Goal: Task Accomplishment & Management: Use online tool/utility

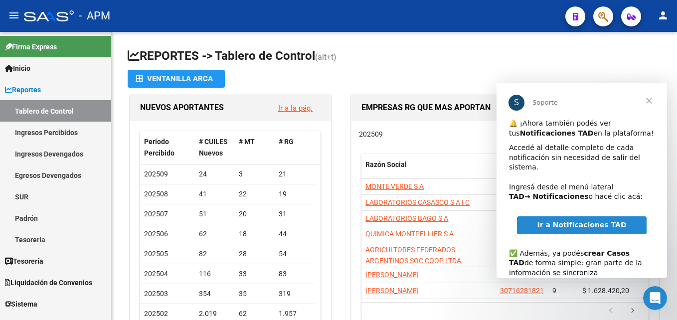
click at [647, 101] on span "Cerrar" at bounding box center [649, 101] width 36 height 36
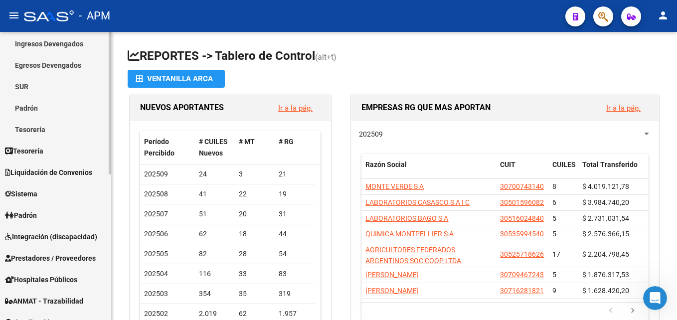
scroll to position [100, 0]
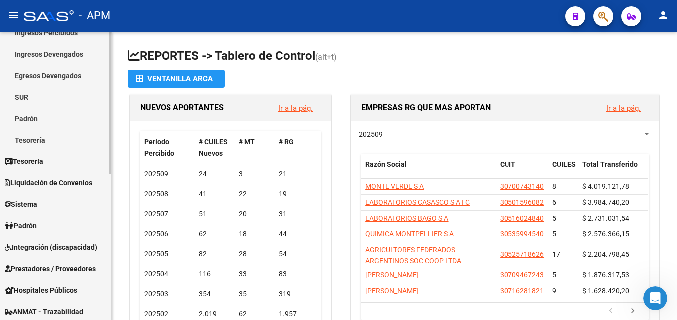
click at [37, 222] on span "Padrón" at bounding box center [21, 225] width 32 height 11
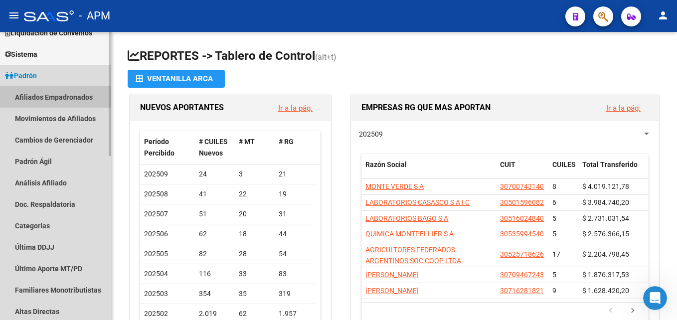
click at [50, 96] on link "Afiliados Empadronados" at bounding box center [55, 96] width 111 height 21
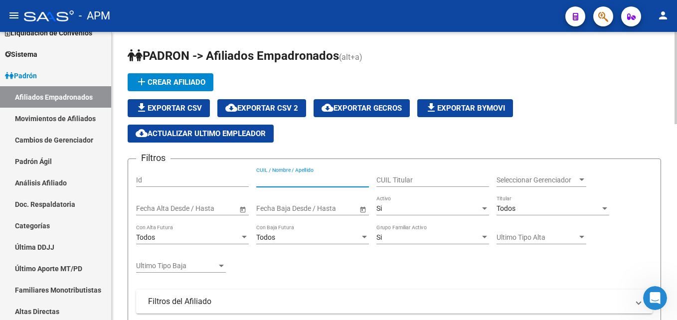
paste input "20403155455"
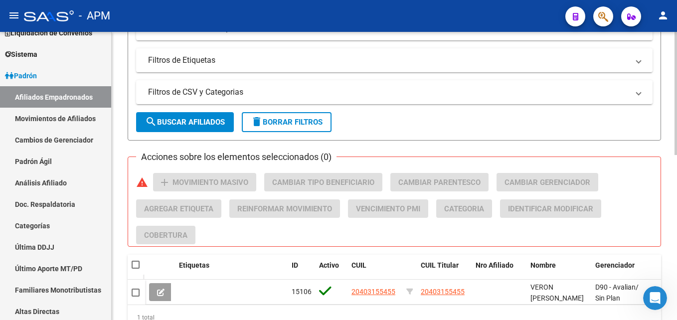
scroll to position [386, 0]
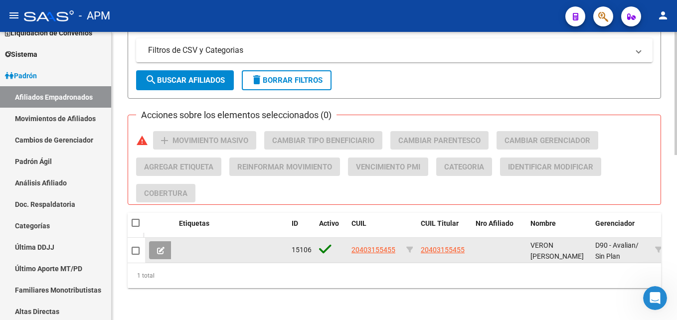
type input "20403155455"
click at [162, 246] on span at bounding box center [160, 250] width 7 height 9
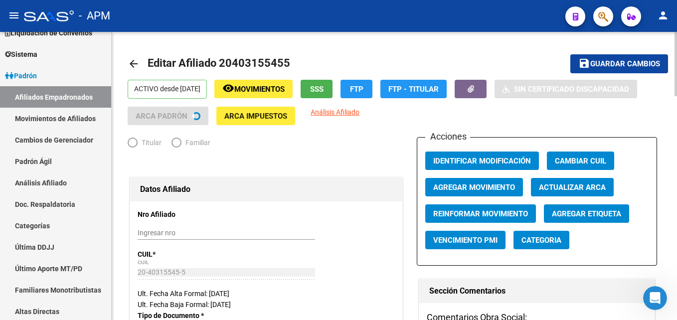
radio input "true"
type input "30-50372023-6"
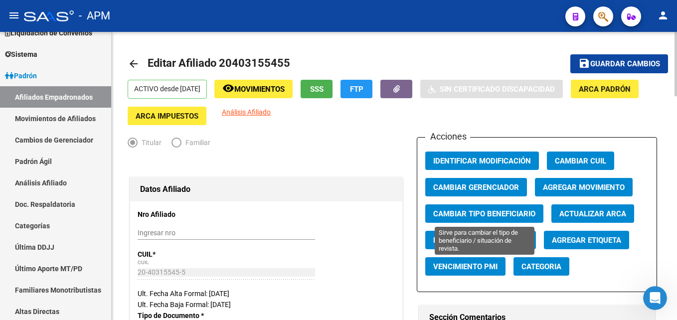
click at [499, 212] on span "Cambiar Tipo Beneficiario" at bounding box center [484, 213] width 102 height 9
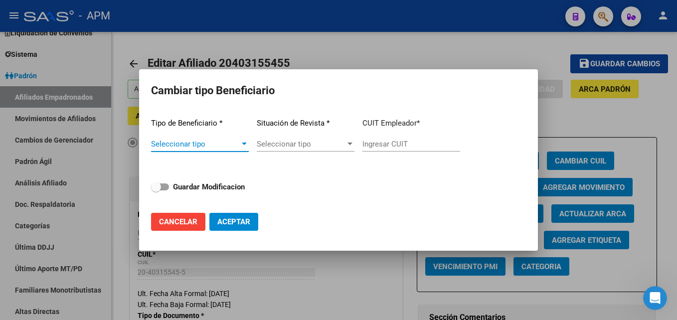
click at [215, 147] on span "Seleccionar tipo" at bounding box center [195, 144] width 89 height 9
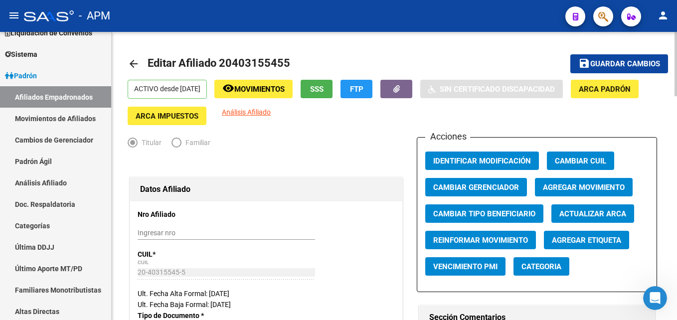
click at [601, 265] on div "Acciones Identificar Modificación Cambiar CUIL Cambiar Gerenciador Agregar Movi…" at bounding box center [537, 214] width 240 height 155
click at [160, 152] on mat-radio-button "Titular" at bounding box center [150, 145] width 44 height 16
click at [161, 154] on div at bounding box center [266, 164] width 277 height 22
click at [557, 271] on span "Categoria" at bounding box center [541, 266] width 40 height 9
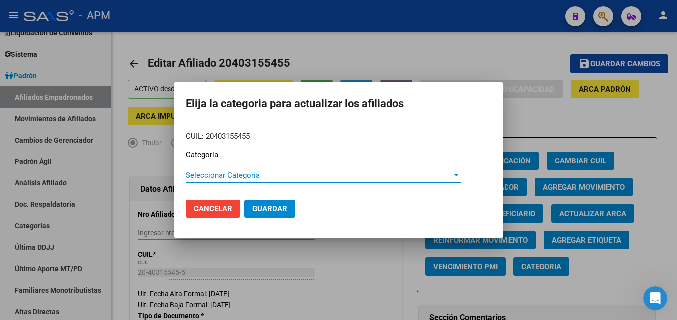
click at [301, 173] on span "Seleccionar Categoria" at bounding box center [319, 175] width 266 height 9
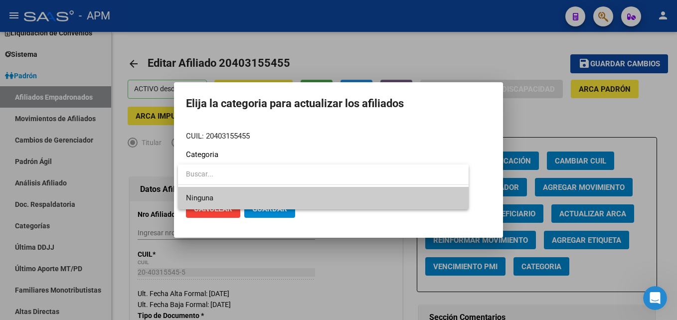
click at [303, 172] on input "dropdown search" at bounding box center [323, 174] width 291 height 21
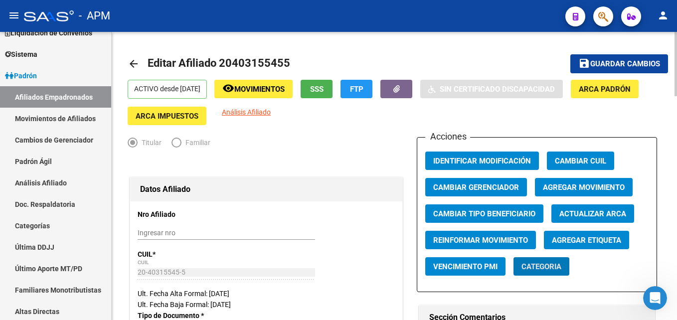
drag, startPoint x: 86, startPoint y: 88, endPoint x: 113, endPoint y: 72, distance: 31.0
click at [86, 88] on link "Afiliados Empadronados" at bounding box center [55, 96] width 111 height 21
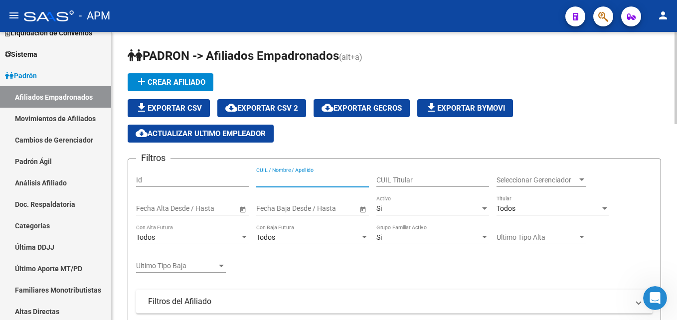
drag, startPoint x: 287, startPoint y: 174, endPoint x: 273, endPoint y: 181, distance: 14.9
click at [273, 181] on input "CUIL / Nombre / Apellido" at bounding box center [312, 180] width 113 height 8
paste input "27425609616"
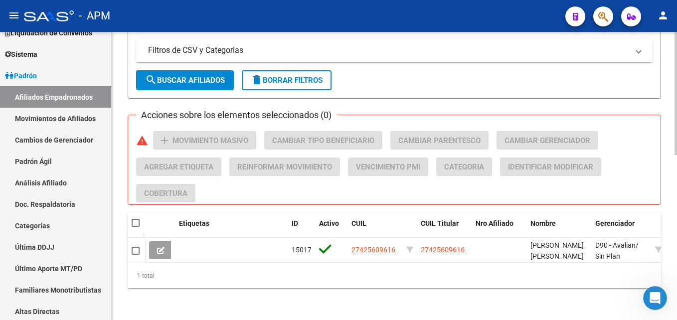
scroll to position [386, 0]
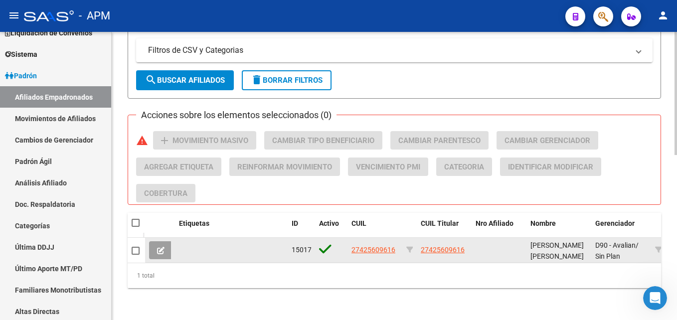
type input "27425609616"
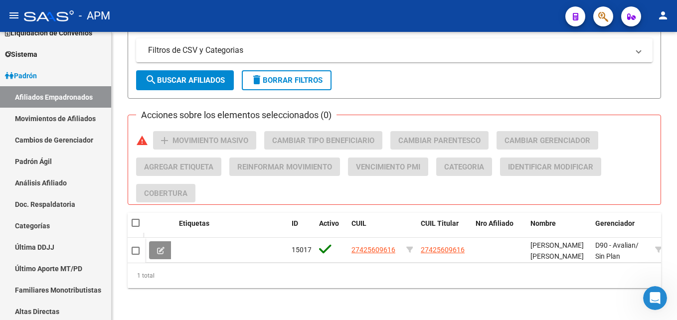
click at [165, 241] on button at bounding box center [160, 250] width 23 height 18
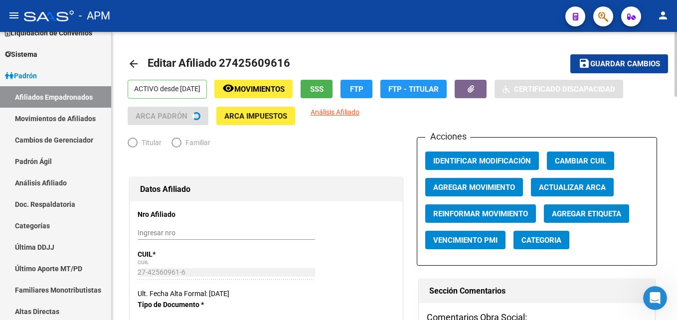
radio input "true"
type input "30-50372023-6"
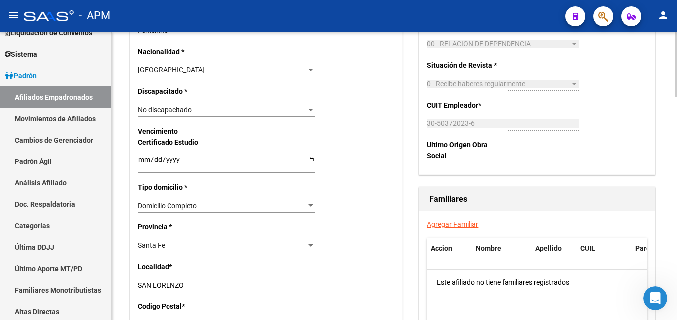
scroll to position [598, 0]
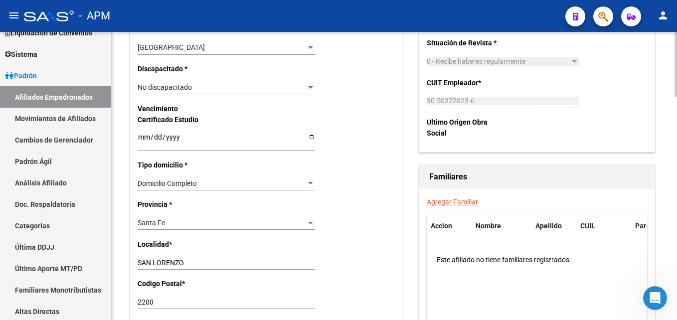
click at [445, 205] on link "Agregar Familiar" at bounding box center [452, 202] width 51 height 8
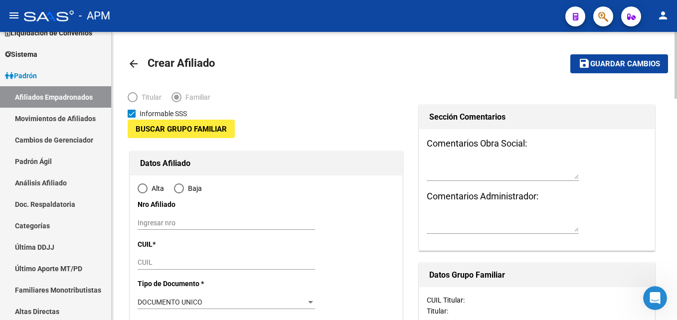
type input "30-50372023-6"
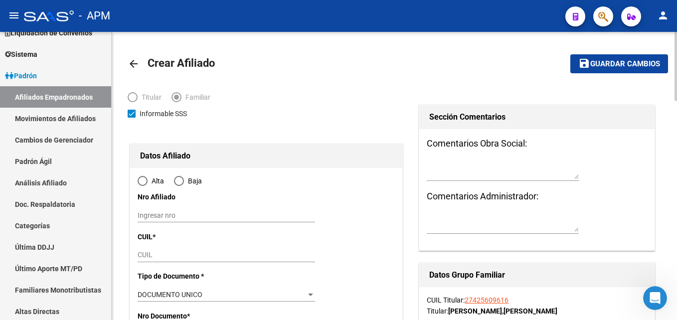
type input "SAN LORENZO"
type input "2200"
type input "[PERSON_NAME]"
type input "1840"
radio input "true"
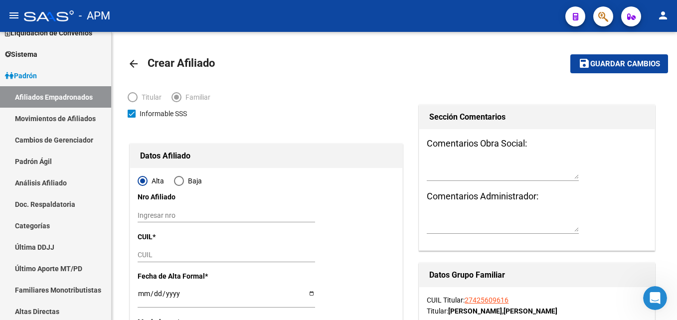
type input "30-50372023-6"
click at [194, 250] on div "CUIL" at bounding box center [226, 255] width 177 height 14
paste input "20-40315545-5"
type input "20-40315545-5"
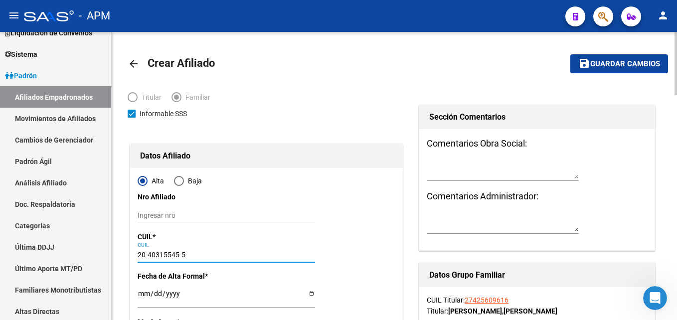
type input "40315545"
type input "VERON"
type input "[PERSON_NAME]"
type input "[DATE]"
type input "GRANADERO BAIGO"
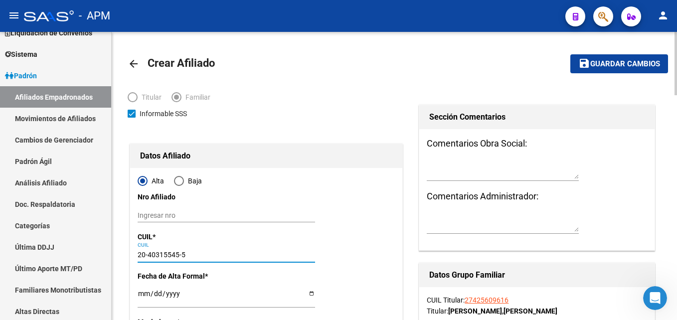
type input "2152"
type input "CATRIEL"
type input "1072"
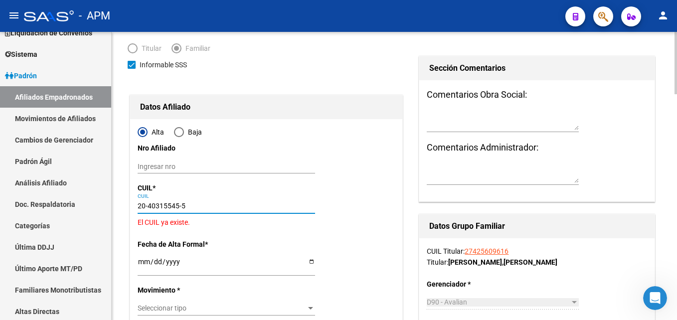
scroll to position [100, 0]
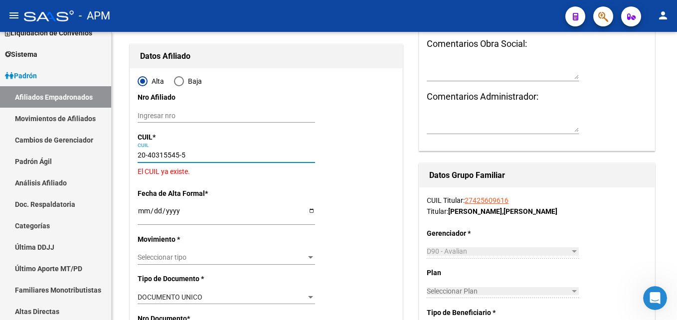
type input "20-40315545-5"
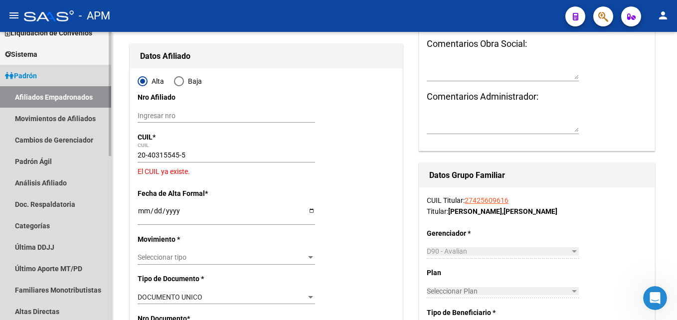
click at [48, 95] on link "Afiliados Empadronados" at bounding box center [55, 96] width 111 height 21
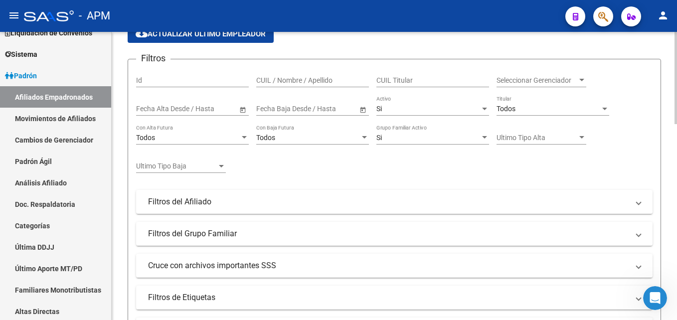
click at [310, 75] on div "CUIL / Nombre / Apellido" at bounding box center [312, 77] width 113 height 20
paste input "20403155455"
type input "20403155455"
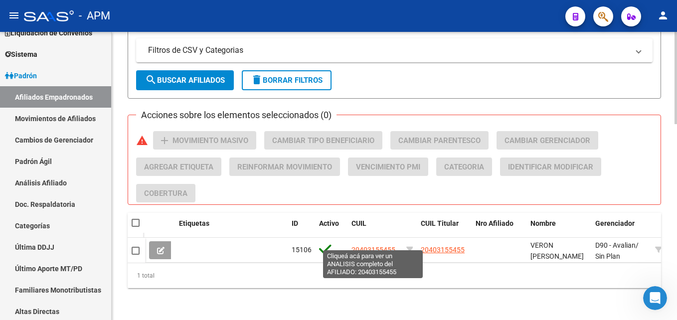
scroll to position [386, 0]
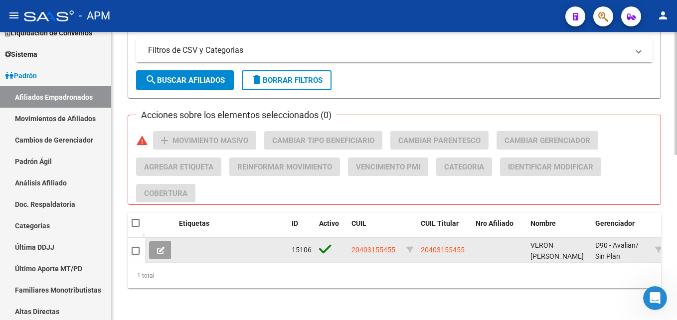
click at [165, 247] on button at bounding box center [160, 250] width 23 height 18
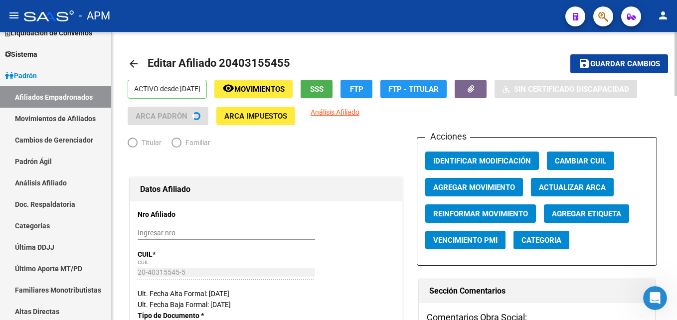
radio input "true"
type input "30-50372023-6"
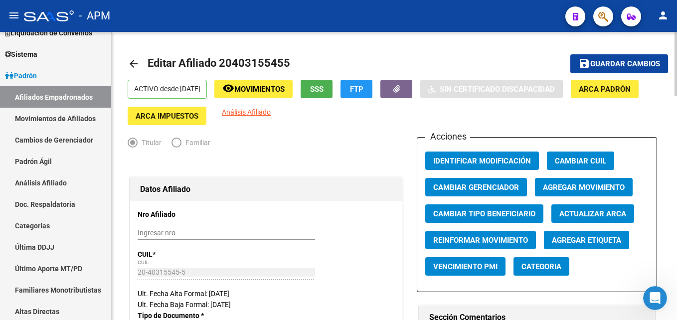
click at [173, 150] on mat-radio-button "Familiar" at bounding box center [195, 145] width 49 height 16
click at [567, 183] on span "Agregar Movimiento" at bounding box center [584, 187] width 82 height 9
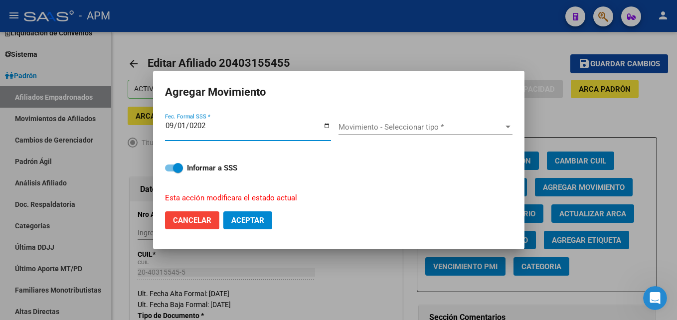
type input "[DATE]"
click at [414, 126] on span "Movimiento - Seleccionar tipo *" at bounding box center [420, 127] width 165 height 9
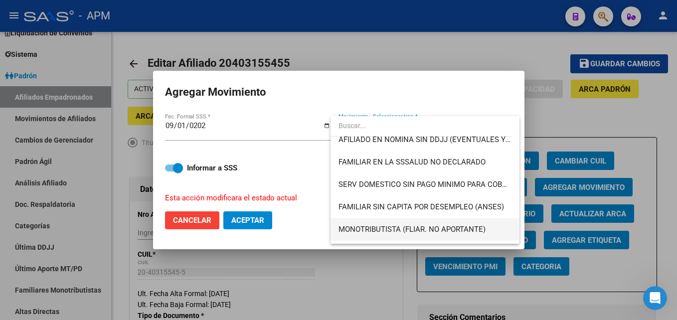
scroll to position [725, 0]
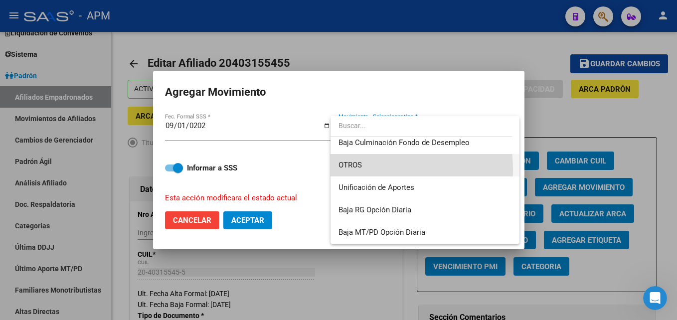
click at [373, 169] on span "OTROS" at bounding box center [424, 165] width 173 height 22
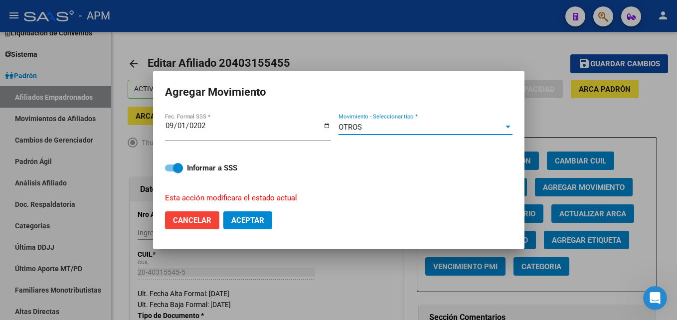
click at [251, 220] on span "Aceptar" at bounding box center [247, 220] width 33 height 9
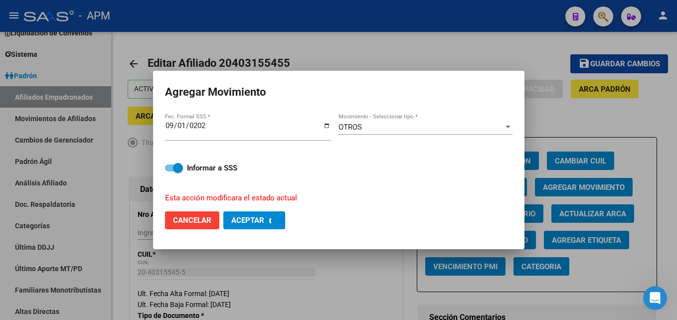
checkbox input "false"
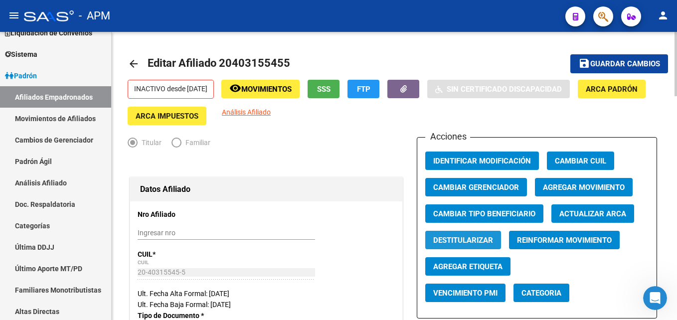
click at [464, 240] on span "Destitularizar" at bounding box center [463, 240] width 60 height 9
radio input "false"
radio input "true"
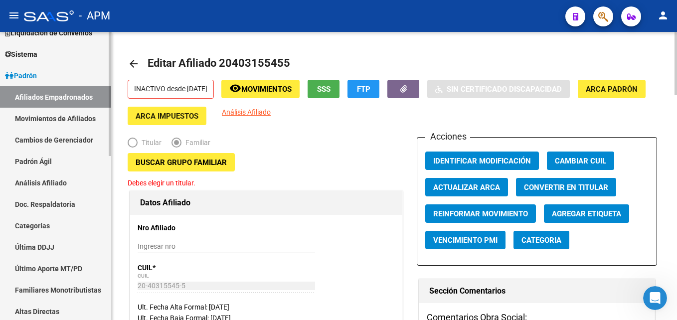
click at [57, 97] on link "Afiliados Empadronados" at bounding box center [55, 96] width 111 height 21
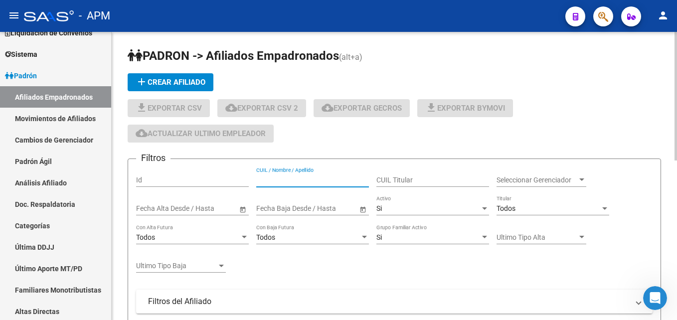
click at [295, 178] on input "CUIL / Nombre / Apellido" at bounding box center [312, 180] width 113 height 8
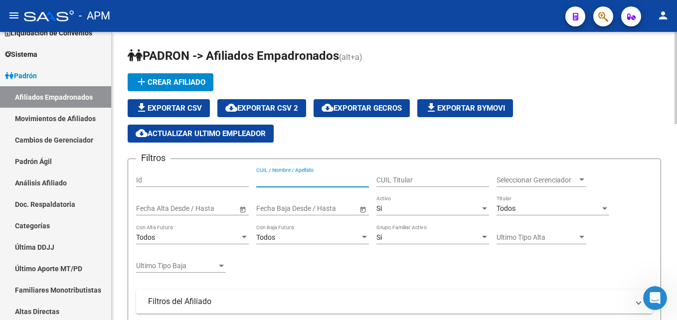
paste input "27425609616"
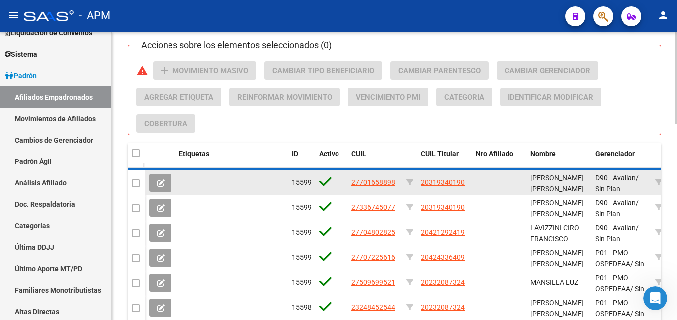
scroll to position [386, 0]
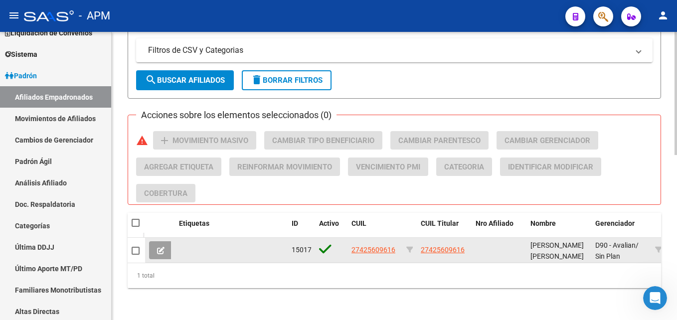
type input "27425609616"
click at [158, 247] on icon at bounding box center [160, 250] width 7 height 7
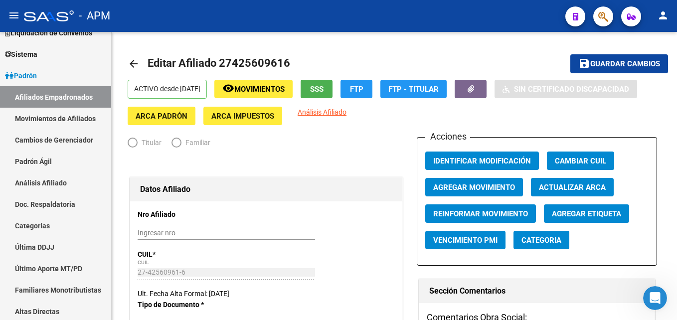
radio input "true"
type input "30-50372023-6"
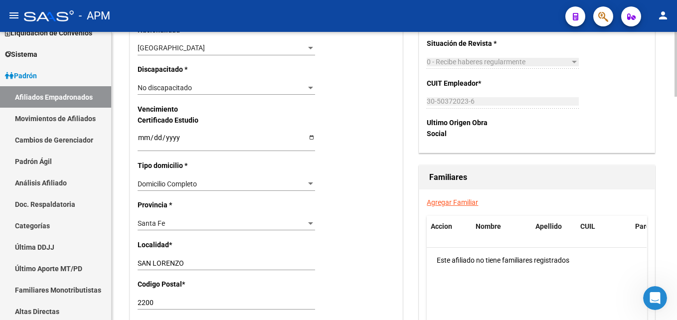
scroll to position [598, 0]
click at [461, 202] on link "Agregar Familiar" at bounding box center [452, 202] width 51 height 8
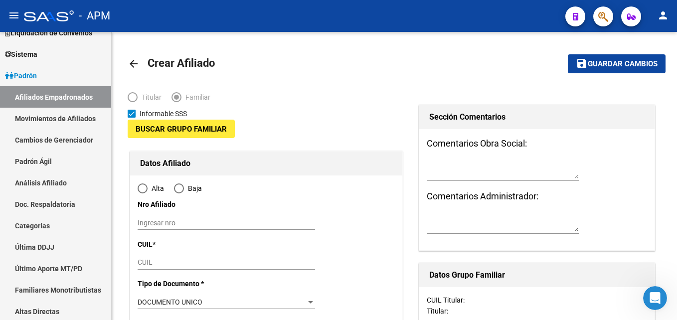
type input "30-50372023-6"
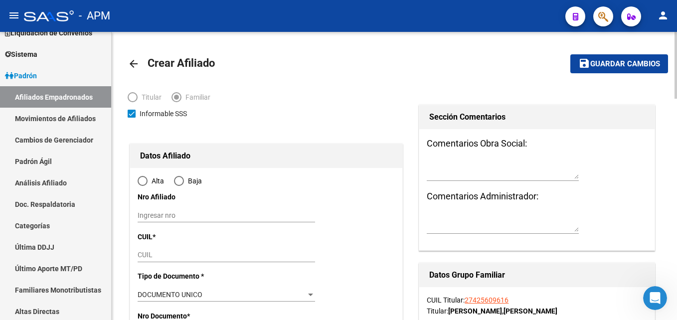
type input "SAN LORENZO"
type input "2200"
type input "[PERSON_NAME]"
type input "1840"
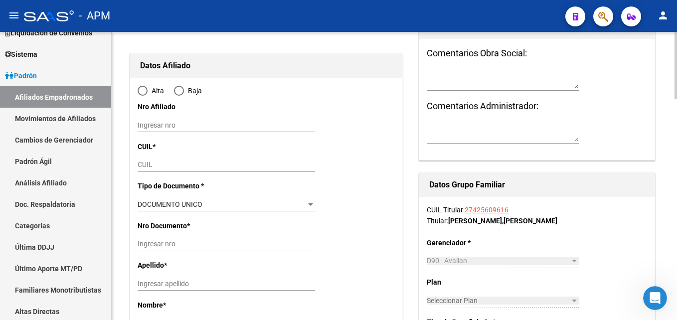
radio input "true"
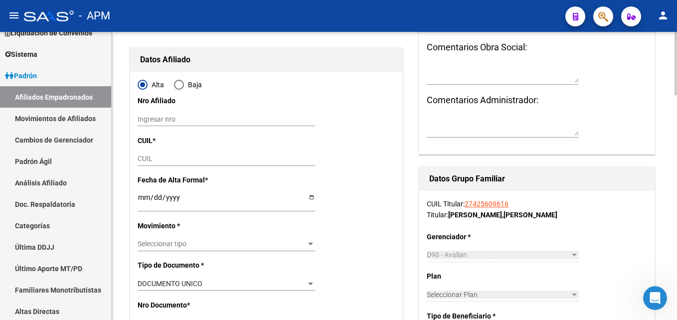
scroll to position [100, 0]
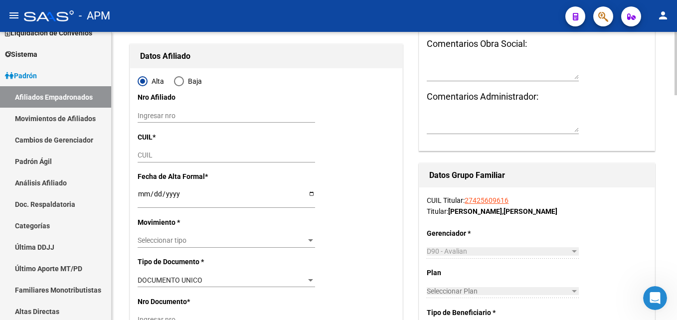
type input "30-50372023-6"
click at [171, 151] on div "CUIL" at bounding box center [226, 156] width 177 height 14
paste input "20-40315545-5"
type input "20-40315545-5"
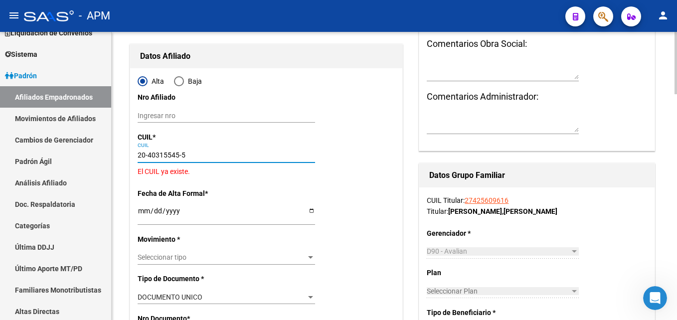
type input "40315545"
type input "VERON"
type input "[PERSON_NAME]"
type input "[DATE]"
type input "GRANADERO BAIGO"
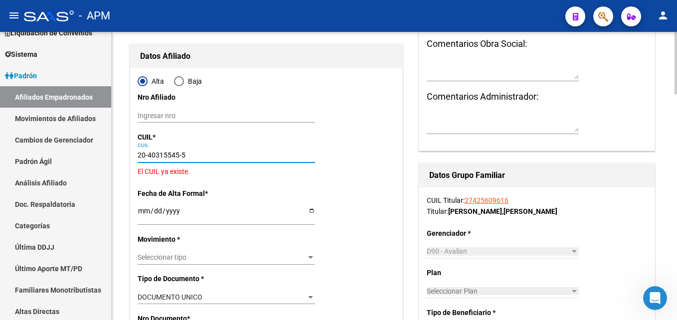
type input "2152"
type input "CATRIEL"
type input "1072"
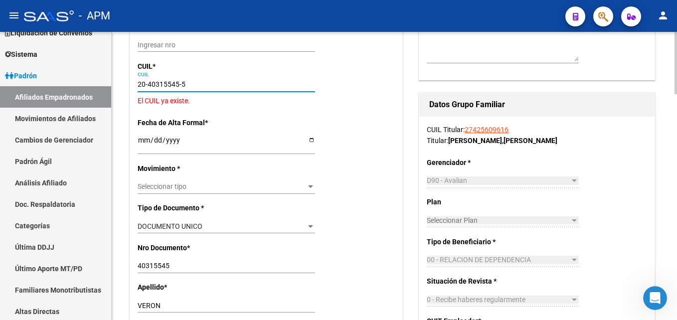
scroll to position [199, 0]
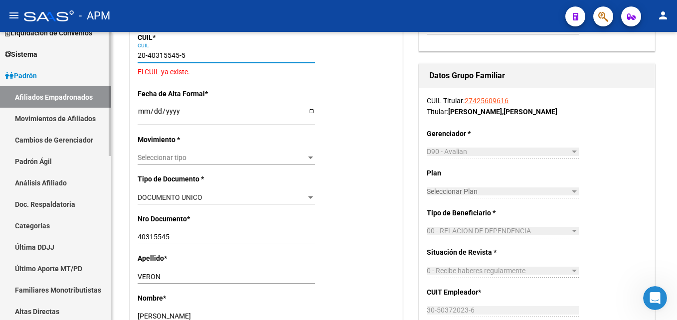
type input "20-40315545-5"
click at [40, 96] on link "Afiliados Empadronados" at bounding box center [55, 96] width 111 height 21
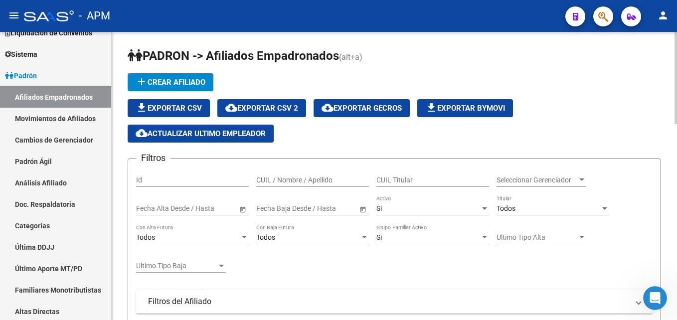
click at [293, 178] on input "CUIL / Nombre / Apellido" at bounding box center [312, 180] width 113 height 8
paste input "20403155455"
type input "20403155455"
click at [439, 210] on div "Si" at bounding box center [428, 208] width 104 height 8
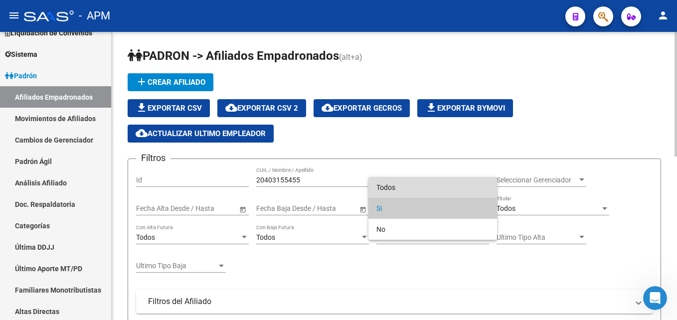
click at [442, 186] on span "Todos" at bounding box center [432, 187] width 113 height 21
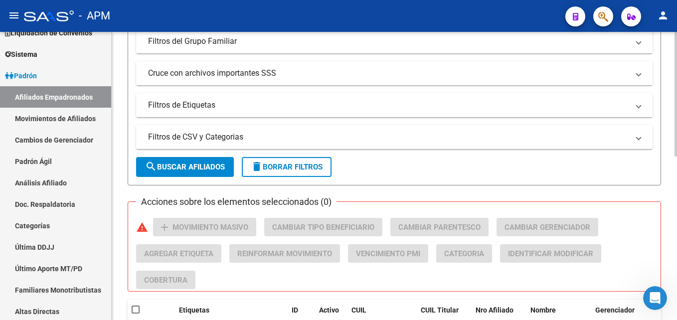
scroll to position [299, 0]
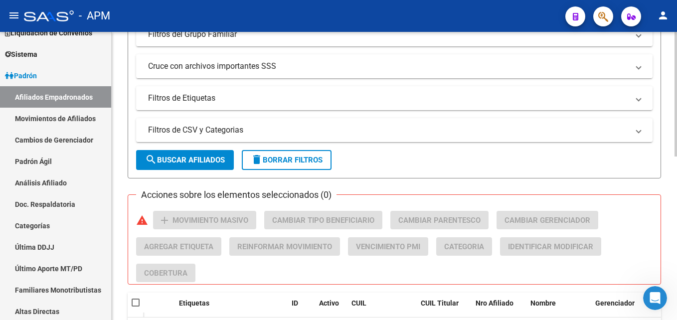
drag, startPoint x: 175, startPoint y: 158, endPoint x: 223, endPoint y: 164, distance: 48.2
click at [175, 160] on span "search Buscar Afiliados" at bounding box center [185, 160] width 80 height 9
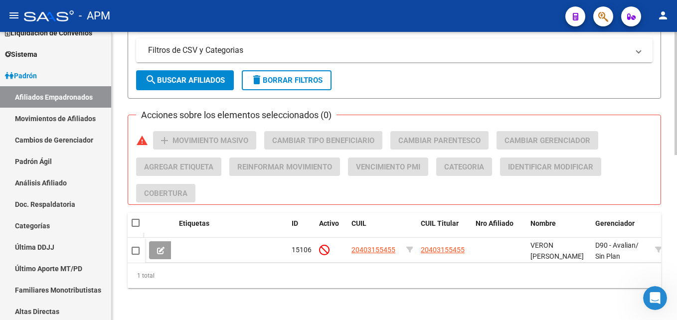
scroll to position [386, 0]
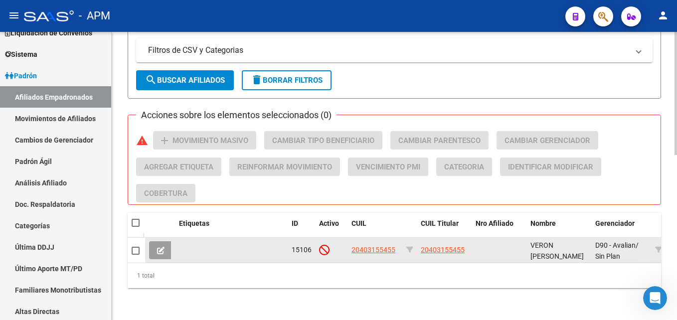
click at [160, 252] on datatable-body-cell at bounding box center [160, 250] width 30 height 24
click at [162, 247] on icon at bounding box center [160, 250] width 7 height 7
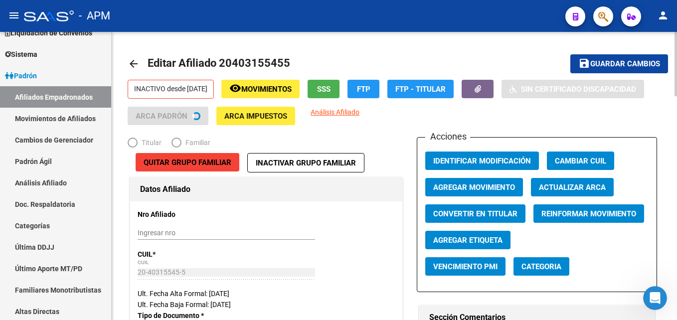
radio input "true"
type input "30-50372023-6"
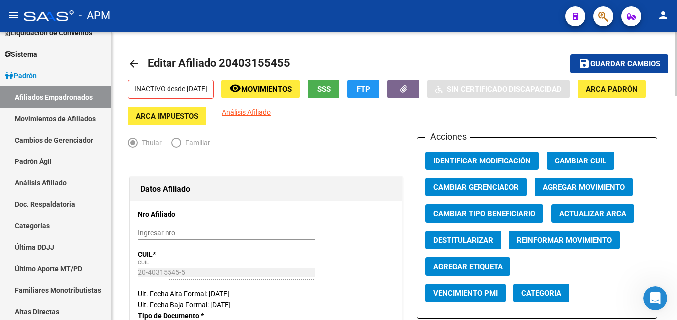
scroll to position [50, 0]
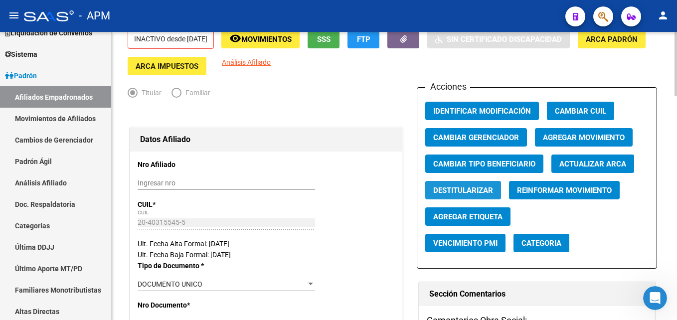
click at [483, 191] on span "Destitularizar" at bounding box center [463, 190] width 60 height 9
radio input "false"
radio input "true"
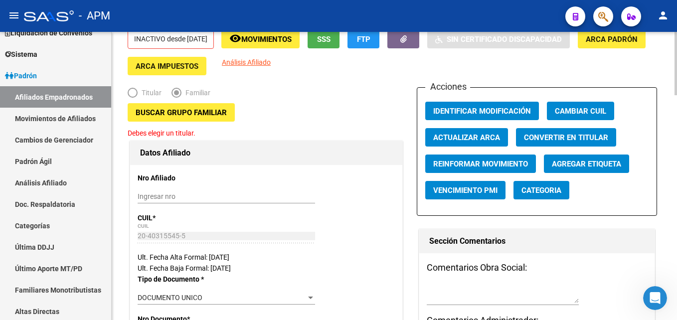
click at [166, 110] on span "Buscar Grupo Familiar" at bounding box center [181, 112] width 91 height 9
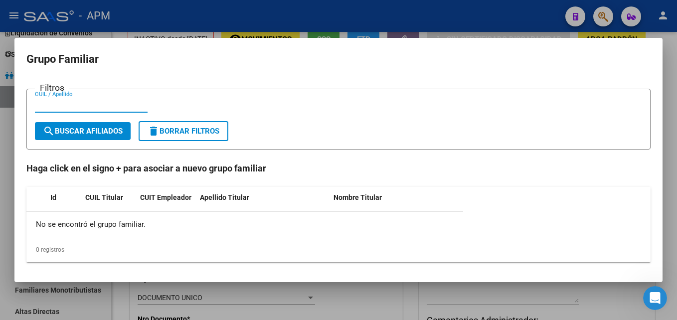
paste input "27425609616"
type input "27425609616"
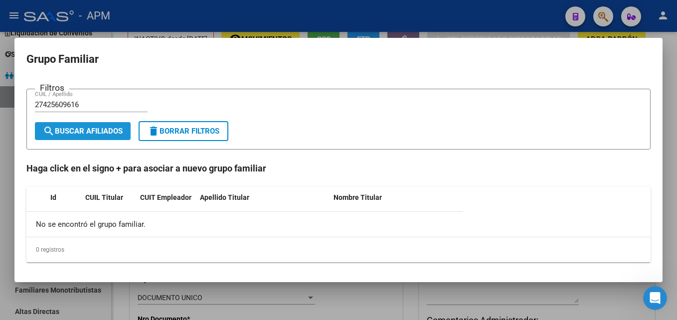
click at [107, 129] on span "search Buscar Afiliados" at bounding box center [83, 131] width 80 height 9
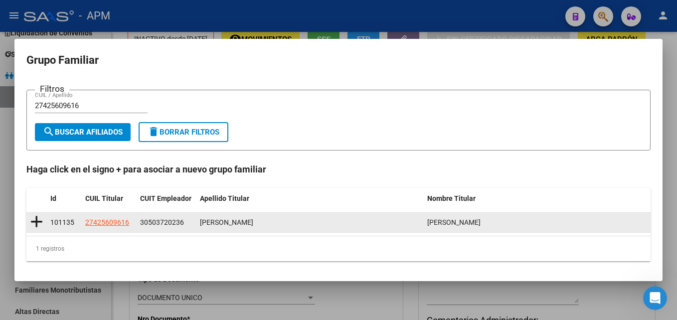
click at [35, 221] on icon at bounding box center [36, 222] width 12 height 14
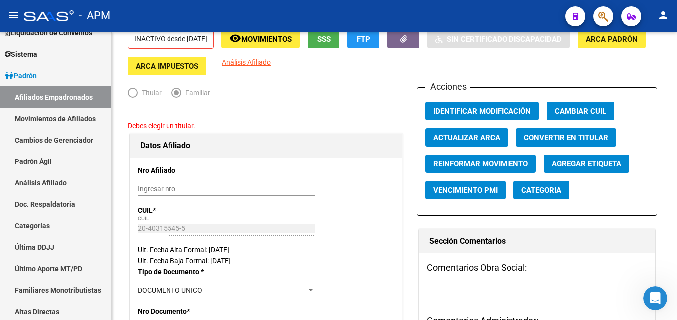
type input "30-50372023-6"
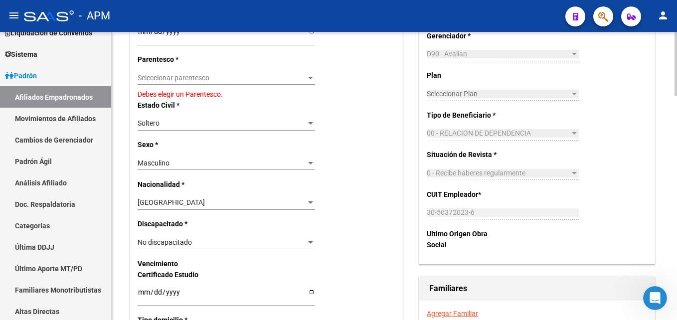
scroll to position [364, 0]
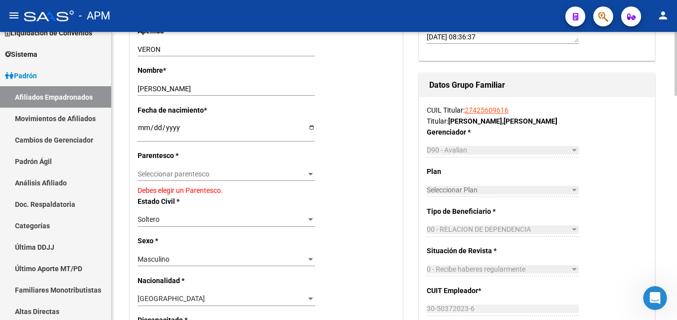
click at [229, 173] on span "Seleccionar parentesco" at bounding box center [222, 174] width 168 height 8
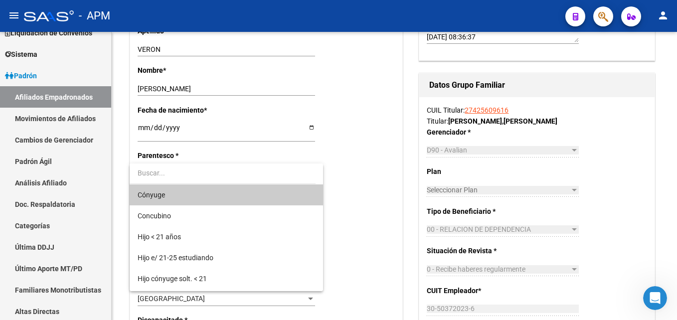
click at [207, 198] on span "Cónyuge" at bounding box center [226, 194] width 177 height 21
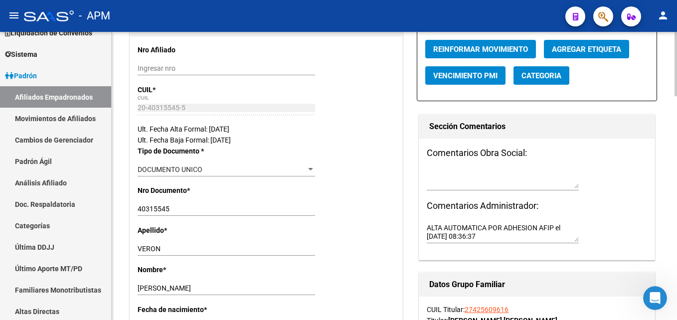
scroll to position [0, 0]
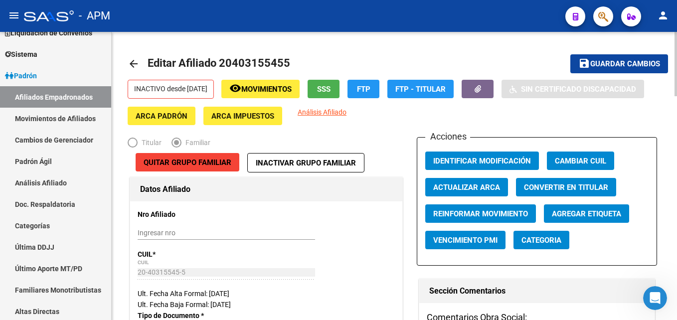
click at [629, 66] on span "Guardar cambios" at bounding box center [625, 64] width 70 height 9
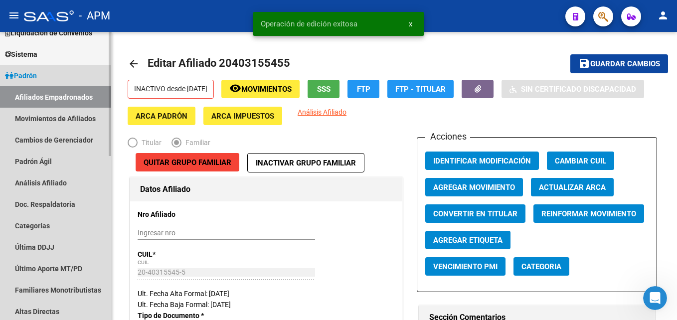
click at [78, 89] on link "Afiliados Empadronados" at bounding box center [55, 96] width 111 height 21
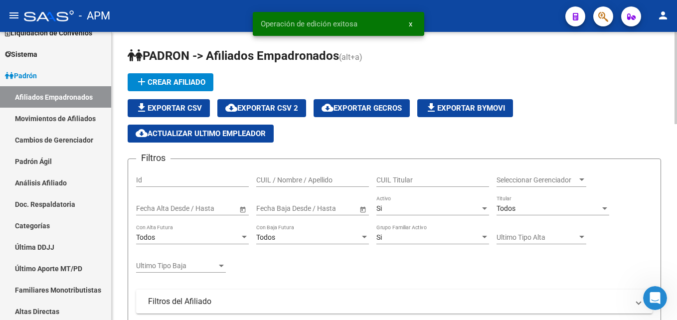
click at [293, 181] on input "CUIL / Nombre / Apellido" at bounding box center [312, 180] width 113 height 8
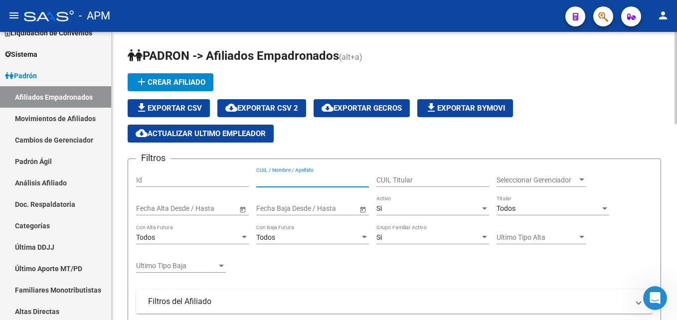
paste input "27425609616"
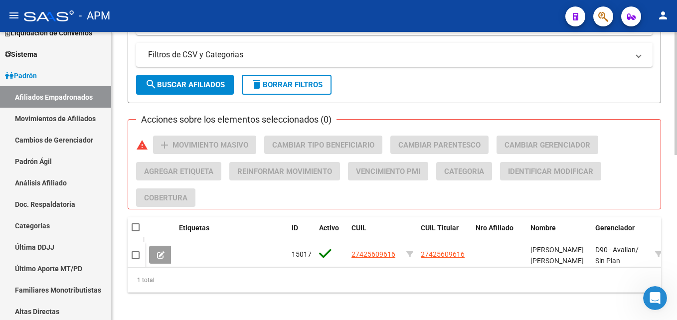
scroll to position [386, 0]
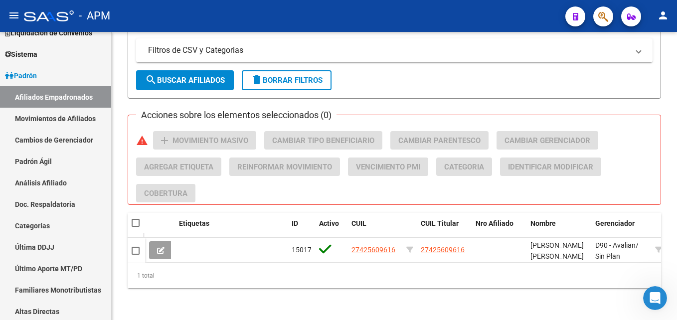
type input "27425609616"
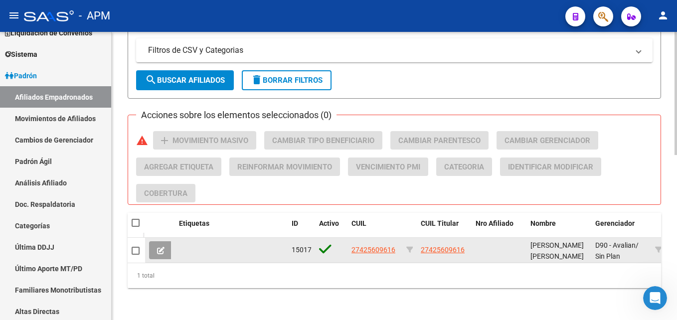
click at [159, 247] on icon at bounding box center [160, 250] width 7 height 7
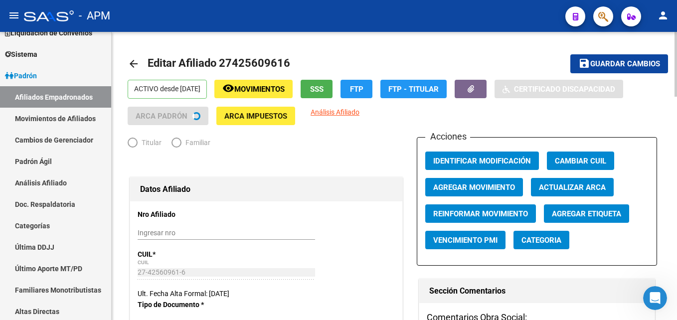
radio input "true"
type input "30-50372023-6"
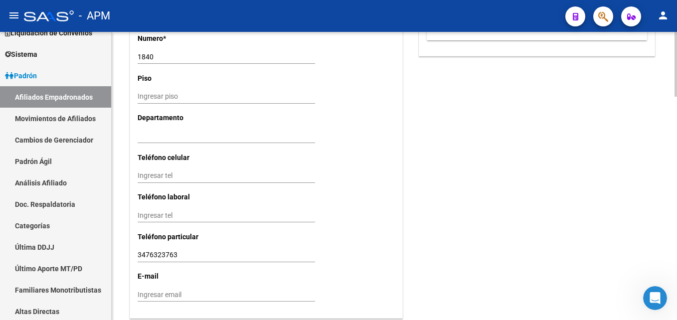
scroll to position [995, 0]
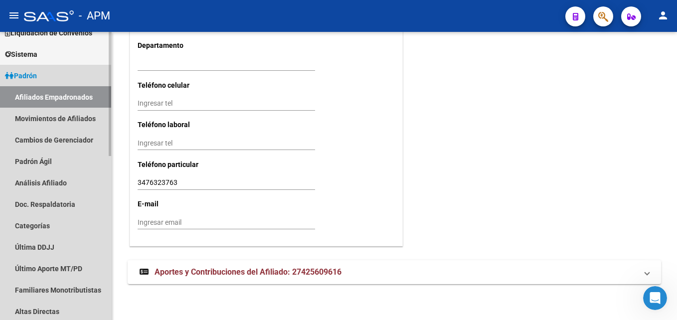
click at [46, 87] on link "Afiliados Empadronados" at bounding box center [55, 96] width 111 height 21
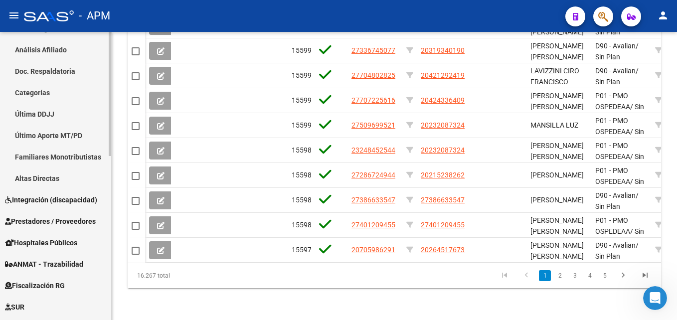
scroll to position [249, 0]
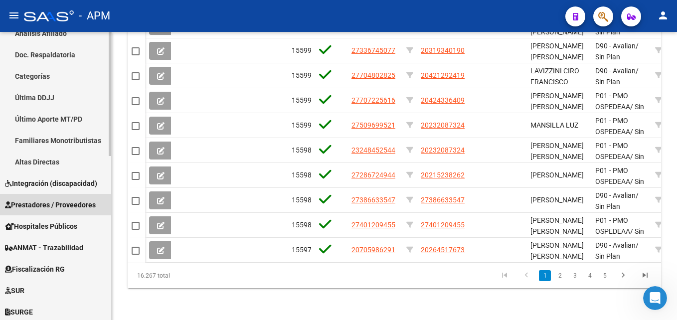
click at [71, 204] on span "Prestadores / Proveedores" at bounding box center [50, 204] width 91 height 11
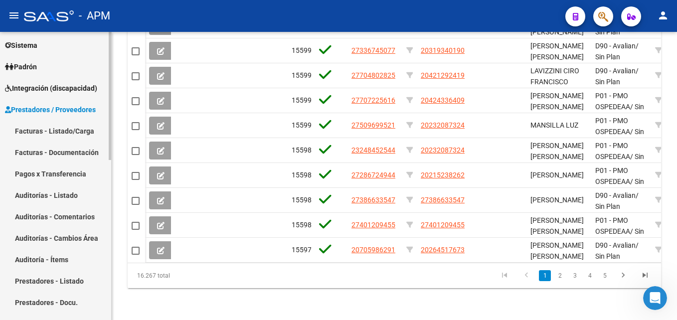
scroll to position [100, 0]
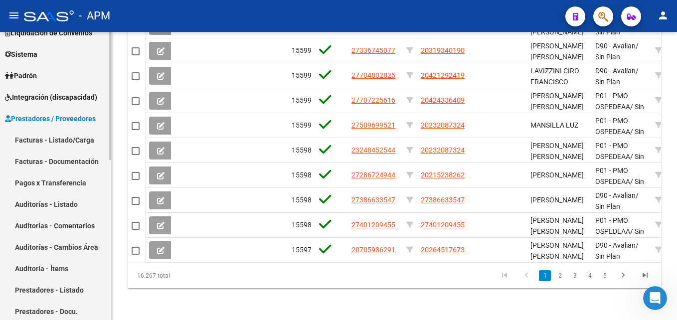
click at [55, 131] on link "Facturas - Listado/Carga" at bounding box center [55, 139] width 111 height 21
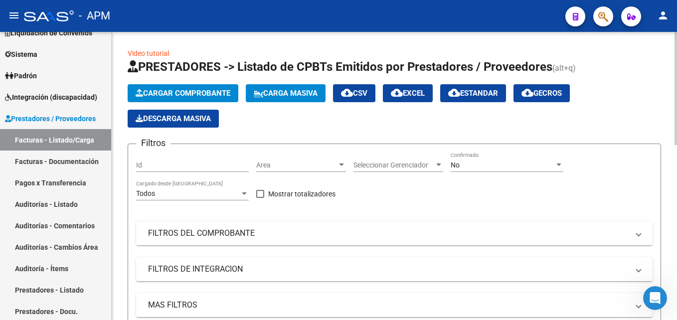
click at [222, 92] on span "Cargar Comprobante" at bounding box center [183, 93] width 95 height 9
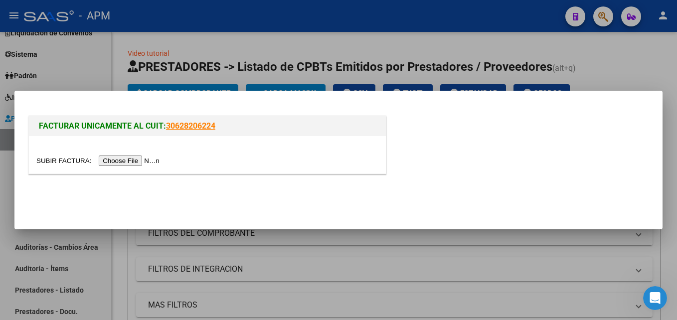
click at [121, 161] on input "file" at bounding box center [99, 161] width 126 height 10
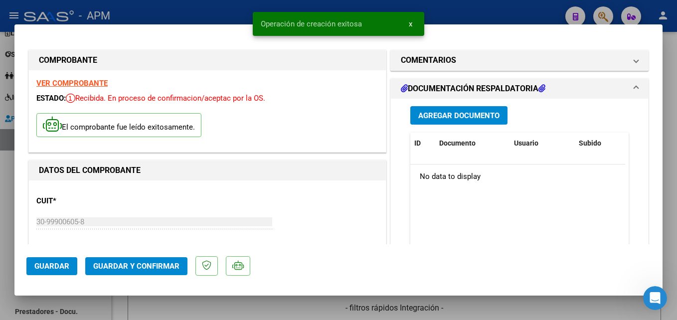
click at [148, 262] on span "Guardar y Confirmar" at bounding box center [136, 266] width 86 height 9
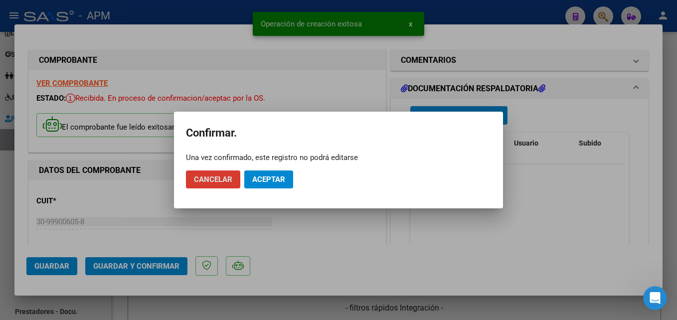
click at [267, 178] on span "Aceptar" at bounding box center [268, 179] width 33 height 9
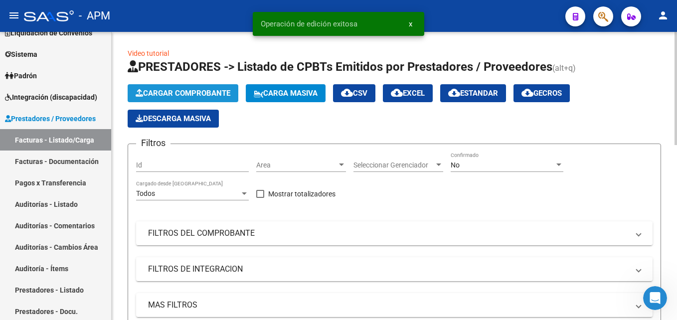
click at [193, 84] on button "Cargar Comprobante" at bounding box center [183, 93] width 111 height 18
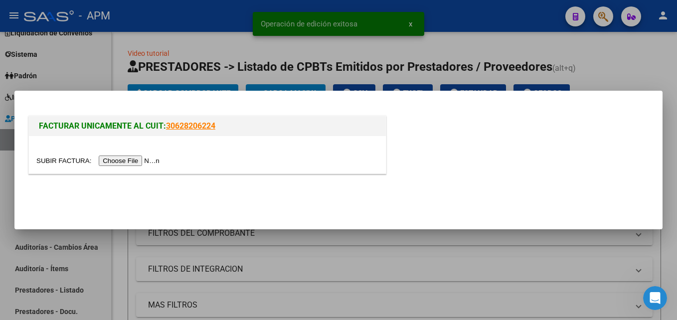
click at [123, 160] on input "file" at bounding box center [99, 161] width 126 height 10
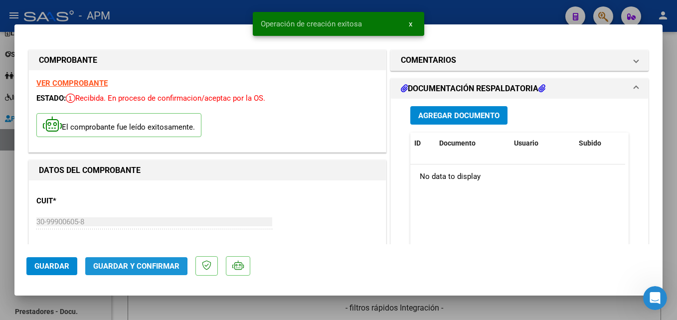
click at [132, 266] on span "Guardar y Confirmar" at bounding box center [136, 266] width 86 height 9
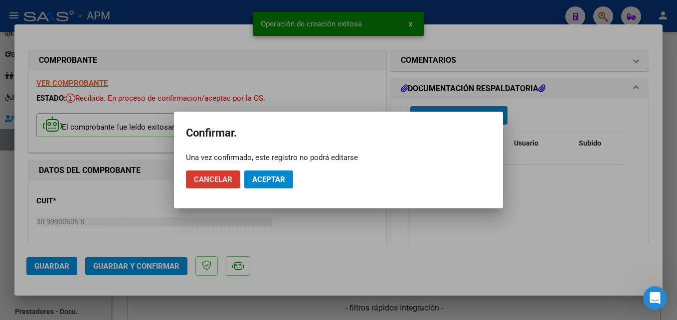
click at [273, 176] on span "Aceptar" at bounding box center [268, 179] width 33 height 9
